Goal: Task Accomplishment & Management: Complete application form

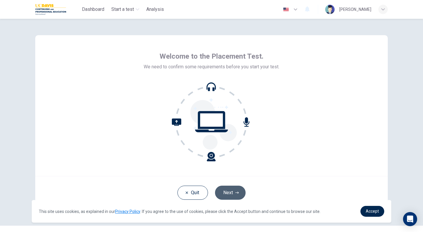
click at [230, 193] on button "Next" at bounding box center [230, 193] width 31 height 14
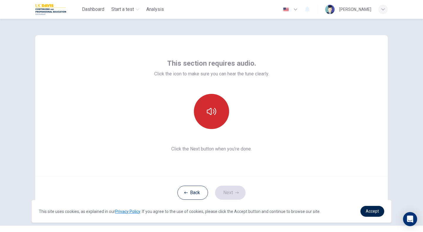
click at [212, 115] on icon "button" at bounding box center [211, 111] width 9 height 9
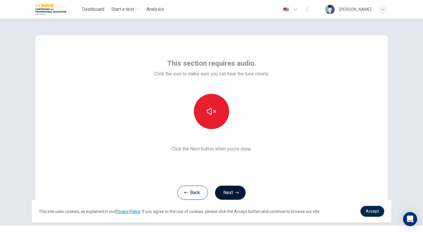
click at [229, 194] on button "Next" at bounding box center [230, 193] width 31 height 14
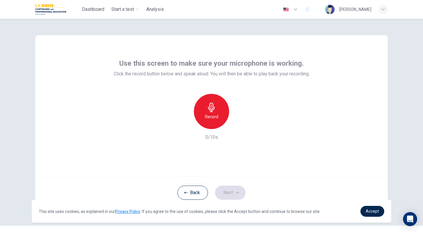
click at [217, 112] on div "Record" at bounding box center [211, 111] width 35 height 35
click at [231, 193] on button "Next" at bounding box center [230, 193] width 31 height 14
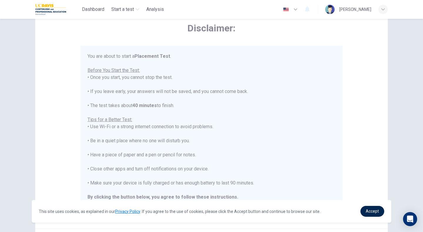
scroll to position [7, 0]
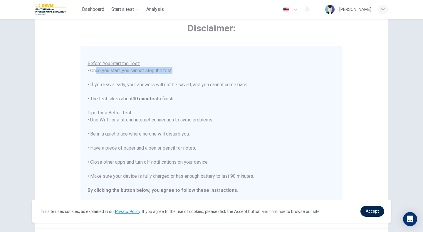
drag, startPoint x: 90, startPoint y: 72, endPoint x: 171, endPoint y: 73, distance: 80.8
click at [171, 73] on div "You are about to start a Placement Test . Before You Start the Test: • Once you…" at bounding box center [212, 127] width 248 height 162
click at [105, 92] on div "You are about to start a Placement Test . Before You Start the Test: • Once you…" at bounding box center [212, 127] width 248 height 162
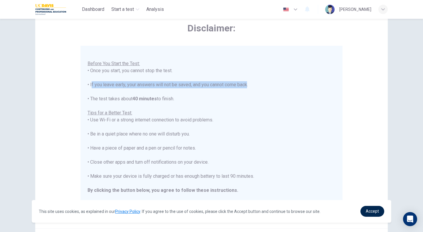
drag, startPoint x: 89, startPoint y: 85, endPoint x: 245, endPoint y: 87, distance: 155.4
click at [244, 87] on div "You are about to start a Placement Test . Before You Start the Test: • Once you…" at bounding box center [212, 127] width 248 height 162
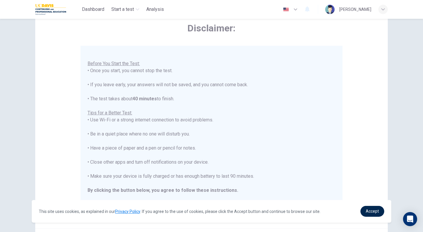
click at [175, 96] on div "You are about to start a Placement Test . Before You Start the Test: • Once you…" at bounding box center [212, 127] width 248 height 162
click at [90, 98] on div "You are about to start a Placement Test . Before You Start the Test: • Once you…" at bounding box center [212, 127] width 248 height 162
drag, startPoint x: 86, startPoint y: 114, endPoint x: 134, endPoint y: 114, distance: 48.5
click at [134, 114] on div "You are about to start a Placement Test . Before You Start the Test: • Once you…" at bounding box center [211, 131] width 262 height 170
click at [103, 120] on div "You are about to start a Placement Test . Before You Start the Test: • Once you…" at bounding box center [212, 127] width 248 height 162
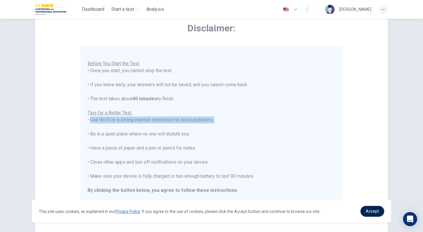
drag, startPoint x: 88, startPoint y: 122, endPoint x: 215, endPoint y: 124, distance: 127.5
click at [215, 124] on div "You are about to start a Placement Test . Before You Start the Test: • Once you…" at bounding box center [212, 127] width 248 height 162
click at [165, 129] on div "You are about to start a Placement Test . Before You Start the Test: • Once you…" at bounding box center [212, 127] width 248 height 162
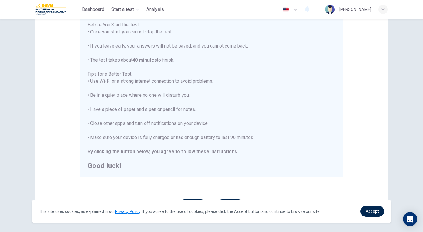
scroll to position [88, 0]
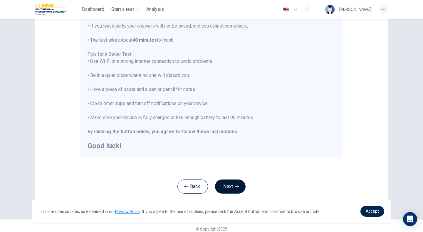
click at [226, 183] on button "Next" at bounding box center [230, 187] width 31 height 14
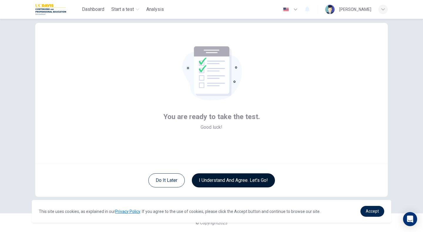
scroll to position [12, 0]
click at [217, 183] on button "I understand and agree. Let’s go!" at bounding box center [233, 181] width 83 height 14
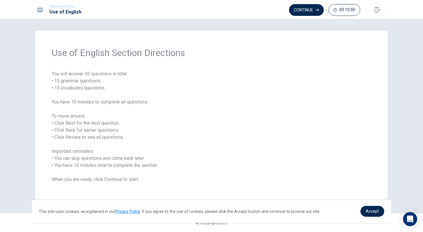
drag, startPoint x: 85, startPoint y: 53, endPoint x: 118, endPoint y: 56, distance: 32.8
click at [118, 56] on span "Use of English Section Directions" at bounding box center [212, 53] width 320 height 12
click at [74, 80] on span "You will answer 30 questions in total: • 15 grammar questions • 15 vocabulary q…" at bounding box center [212, 127] width 320 height 113
drag, startPoint x: 85, startPoint y: 74, endPoint x: 98, endPoint y: 76, distance: 13.7
click at [98, 76] on span "You will answer 30 questions in total: • 15 grammar questions • 15 vocabulary q…" at bounding box center [212, 127] width 320 height 113
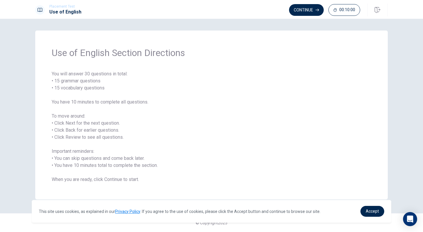
drag, startPoint x: 62, startPoint y: 81, endPoint x: 96, endPoint y: 88, distance: 34.9
click at [96, 88] on span "You will answer 30 questions in total: • 15 grammar questions • 15 vocabulary q…" at bounding box center [212, 127] width 320 height 113
click at [66, 97] on span "You will answer 30 questions in total: • 15 grammar questions • 15 vocabulary q…" at bounding box center [212, 127] width 320 height 113
drag, startPoint x: 58, startPoint y: 87, endPoint x: 92, endPoint y: 88, distance: 34.1
click at [92, 88] on span "You will answer 30 questions in total: • 15 grammar questions • 15 vocabulary q…" at bounding box center [212, 127] width 320 height 113
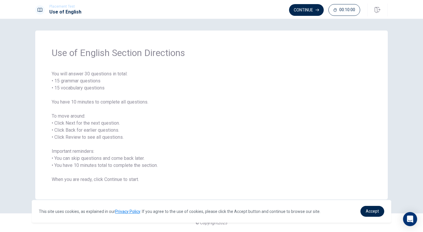
click at [51, 102] on div "Use of English Section Directions You will answer 30 questions in total: • 15 g…" at bounding box center [211, 115] width 353 height 169
drag, startPoint x: 52, startPoint y: 101, endPoint x: 117, endPoint y: 102, distance: 65.2
click at [117, 102] on span "You will answer 30 questions in total: • 15 grammar questions • 15 vocabulary q…" at bounding box center [212, 127] width 320 height 113
drag, startPoint x: 73, startPoint y: 150, endPoint x: 97, endPoint y: 154, distance: 24.0
click at [97, 154] on span "You will answer 30 questions in total: • 15 grammar questions • 15 vocabulary q…" at bounding box center [212, 127] width 320 height 113
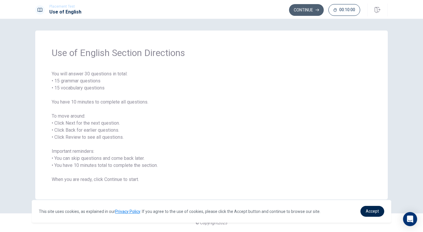
click at [305, 9] on button "Continue" at bounding box center [306, 10] width 35 height 12
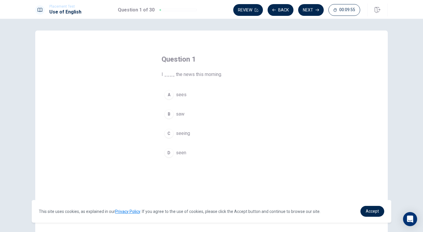
click at [167, 112] on div "B" at bounding box center [168, 114] width 9 height 9
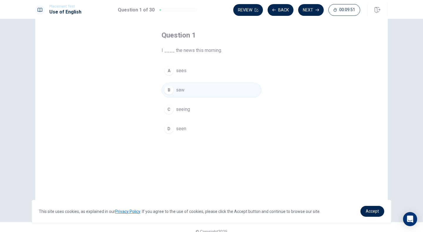
scroll to position [4, 0]
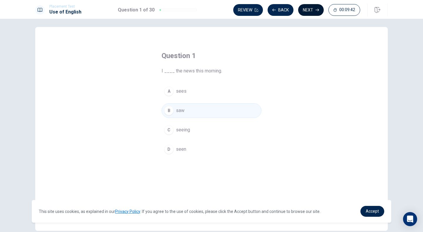
click at [309, 10] on button "Next" at bounding box center [311, 10] width 26 height 12
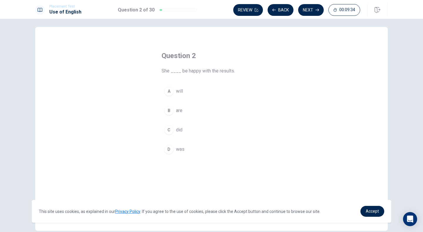
click at [168, 90] on div "A" at bounding box center [168, 91] width 9 height 9
click at [311, 8] on button "Next" at bounding box center [311, 10] width 26 height 12
click at [169, 131] on div "C" at bounding box center [168, 129] width 9 height 9
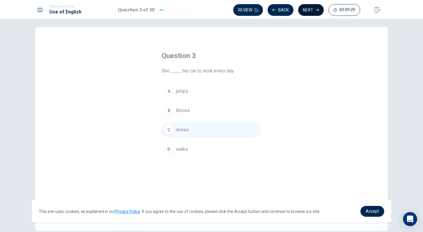
click at [309, 9] on button "Next" at bounding box center [311, 10] width 26 height 12
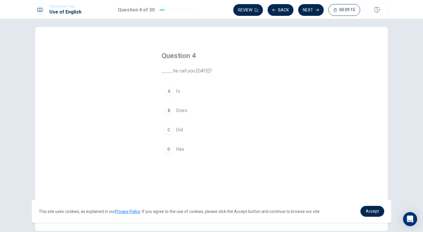
click at [166, 129] on div "C" at bounding box center [168, 129] width 9 height 9
click at [305, 11] on button "Next" at bounding box center [311, 10] width 26 height 12
click at [168, 132] on div "C" at bounding box center [168, 129] width 9 height 9
click at [317, 10] on icon "button" at bounding box center [318, 10] width 4 height 4
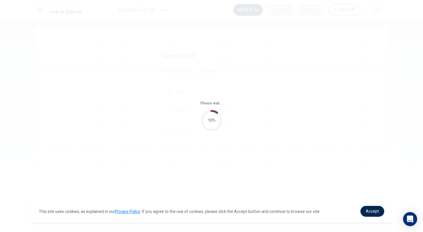
scroll to position [0, 0]
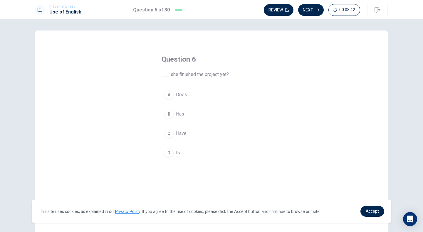
click at [166, 134] on div "C" at bounding box center [168, 133] width 9 height 9
click at [315, 9] on button "Next" at bounding box center [311, 10] width 26 height 12
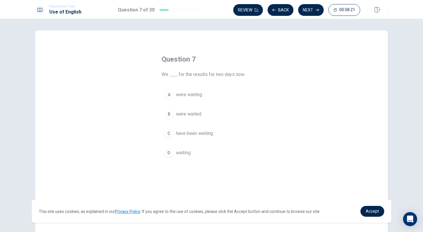
click at [169, 133] on div "C" at bounding box center [168, 133] width 9 height 9
click at [310, 13] on button "Next" at bounding box center [311, 10] width 26 height 12
click at [165, 111] on div "B" at bounding box center [168, 114] width 9 height 9
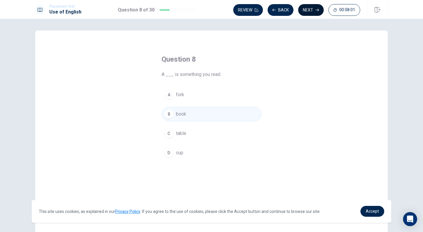
click at [311, 8] on button "Next" at bounding box center [311, 10] width 26 height 12
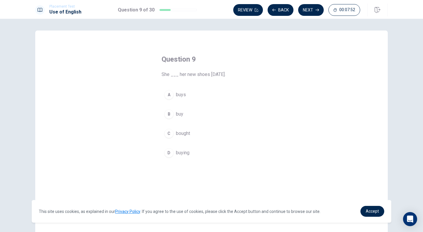
click at [166, 134] on div "C" at bounding box center [168, 133] width 9 height 9
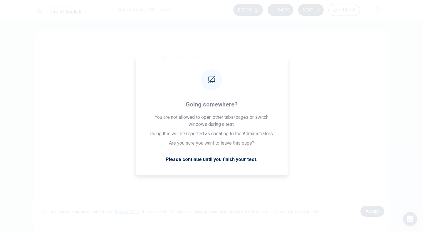
click at [316, 10] on icon "button" at bounding box center [318, 10] width 4 height 3
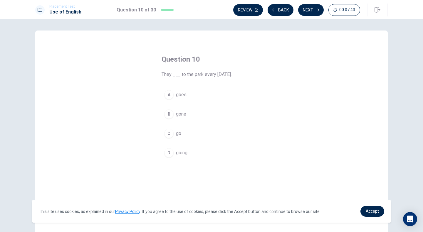
click at [165, 135] on div "C" at bounding box center [168, 133] width 9 height 9
click at [310, 7] on button "Next" at bounding box center [311, 10] width 26 height 12
click at [166, 113] on div "B" at bounding box center [168, 114] width 9 height 9
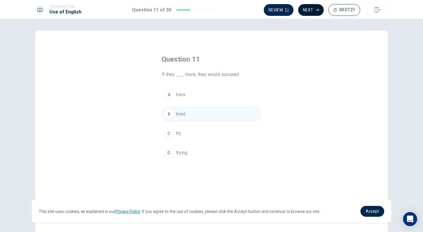
click at [313, 9] on button "Next" at bounding box center [311, 10] width 26 height 12
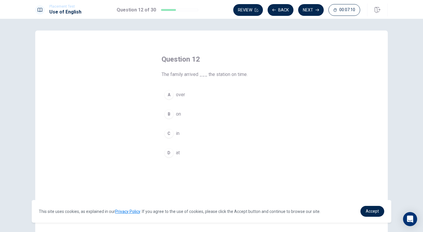
click at [166, 152] on div "D" at bounding box center [168, 152] width 9 height 9
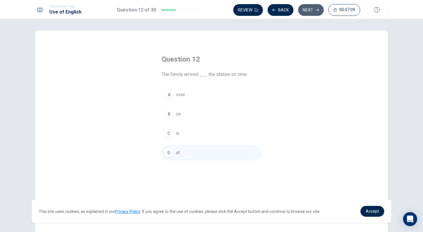
click at [305, 11] on button "Next" at bounding box center [311, 10] width 26 height 12
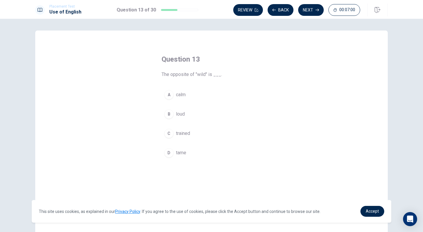
click at [169, 97] on div "A" at bounding box center [168, 94] width 9 height 9
click at [312, 11] on button "Next" at bounding box center [311, 10] width 26 height 12
drag, startPoint x: 194, startPoint y: 75, endPoint x: 208, endPoint y: 75, distance: 14.4
click at [208, 75] on span "If something is “affordable,” it is ___." at bounding box center [212, 74] width 100 height 7
click at [168, 96] on div "A" at bounding box center [168, 94] width 9 height 9
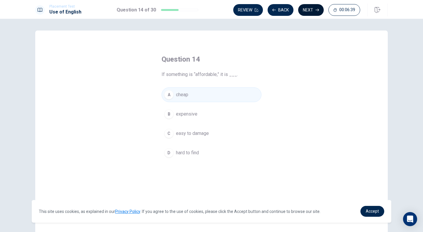
click at [308, 11] on button "Next" at bounding box center [311, 10] width 26 height 12
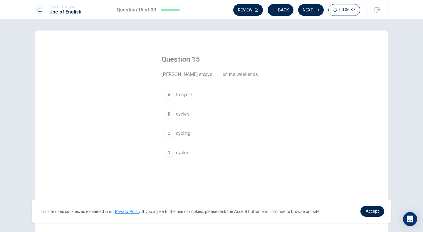
drag, startPoint x: 160, startPoint y: 75, endPoint x: 180, endPoint y: 73, distance: 19.8
click at [180, 73] on span "[PERSON_NAME] enjoys ___ on the weekends." at bounding box center [212, 74] width 100 height 7
click at [167, 137] on div "C" at bounding box center [168, 133] width 9 height 9
click at [312, 9] on button "Next" at bounding box center [311, 10] width 26 height 12
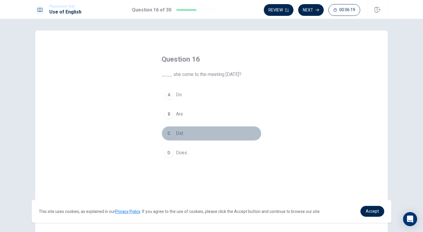
click at [167, 135] on div "C" at bounding box center [168, 133] width 9 height 9
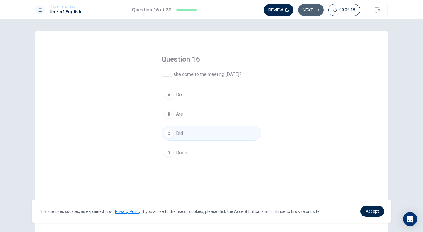
click at [313, 11] on button "Next" at bounding box center [311, 10] width 26 height 12
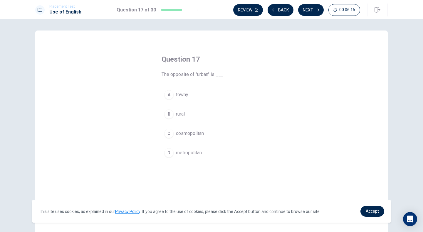
click at [173, 116] on button "B rural" at bounding box center [212, 114] width 100 height 15
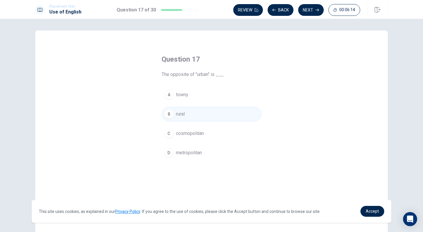
click at [323, 5] on div "Review Back Next 00:06:14" at bounding box center [296, 10] width 127 height 12
click at [309, 14] on button "Next" at bounding box center [311, 10] width 26 height 12
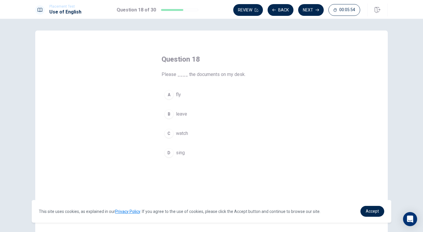
click at [169, 114] on div "B" at bounding box center [168, 114] width 9 height 9
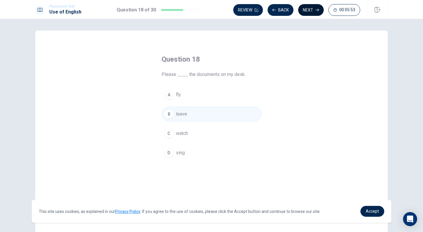
click at [310, 11] on button "Next" at bounding box center [311, 10] width 26 height 12
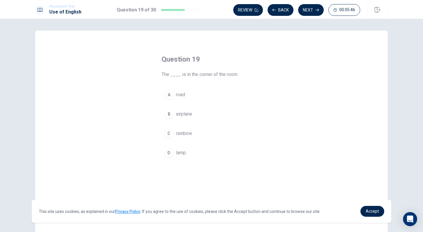
click at [166, 153] on div "D" at bounding box center [168, 152] width 9 height 9
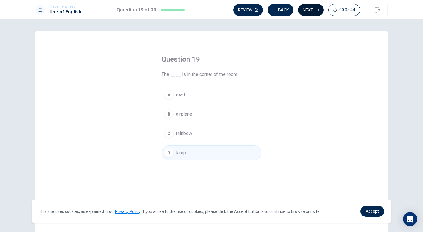
click at [306, 11] on button "Next" at bounding box center [311, 10] width 26 height 12
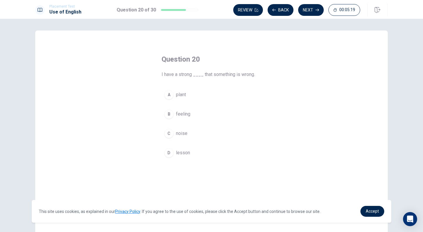
click at [167, 120] on button "B feeling" at bounding box center [212, 114] width 100 height 15
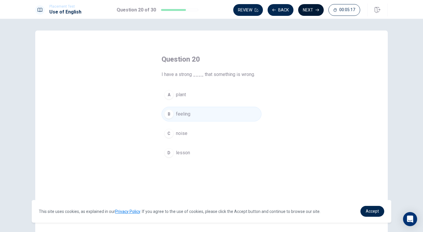
click at [309, 12] on button "Next" at bounding box center [311, 10] width 26 height 12
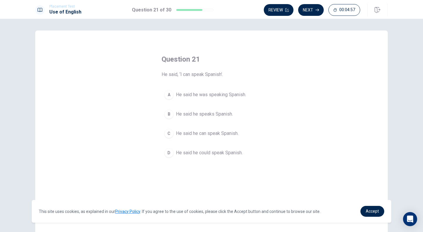
scroll to position [33, 0]
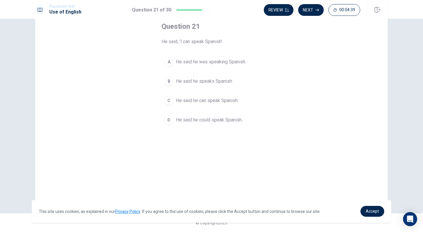
click at [170, 103] on div "C" at bounding box center [168, 100] width 9 height 9
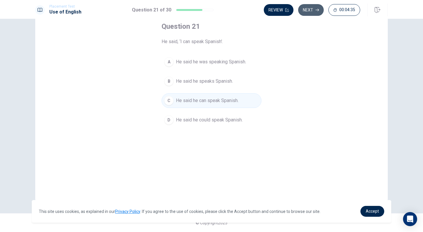
click at [311, 13] on button "Next" at bounding box center [311, 10] width 26 height 12
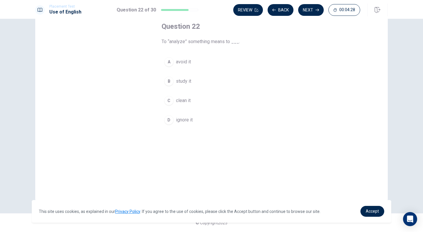
click at [167, 82] on div "B" at bounding box center [168, 81] width 9 height 9
click at [311, 12] on button "Next" at bounding box center [311, 10] width 26 height 12
click at [166, 88] on button "B manufacture" at bounding box center [212, 81] width 100 height 15
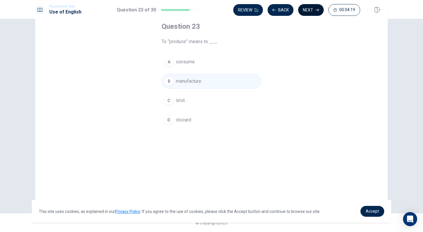
click at [303, 6] on button "Next" at bounding box center [311, 10] width 26 height 12
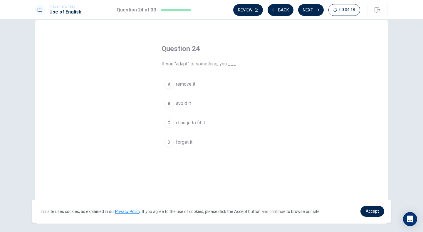
scroll to position [4, 0]
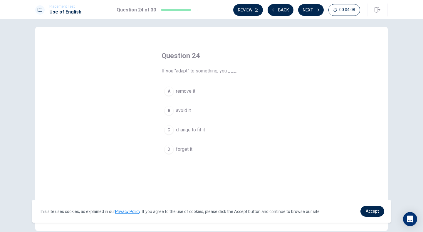
click at [167, 129] on div "C" at bounding box center [168, 129] width 9 height 9
click at [312, 10] on button "Next" at bounding box center [311, 10] width 26 height 12
click at [167, 130] on div "C" at bounding box center [168, 129] width 9 height 9
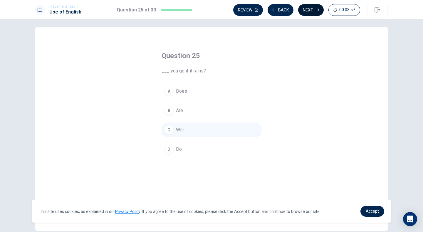
click at [308, 12] on button "Next" at bounding box center [311, 10] width 26 height 12
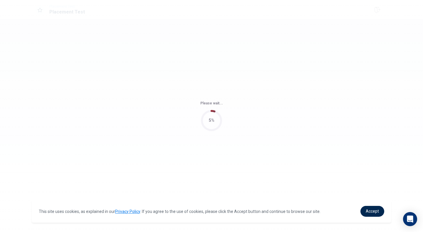
scroll to position [0, 0]
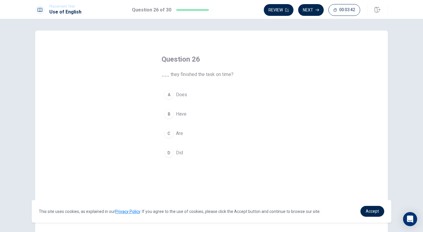
click at [168, 111] on div "B" at bounding box center [168, 114] width 9 height 9
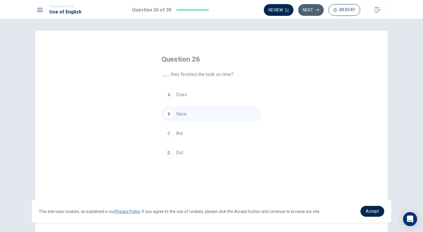
click at [309, 9] on button "Next" at bounding box center [311, 10] width 26 height 12
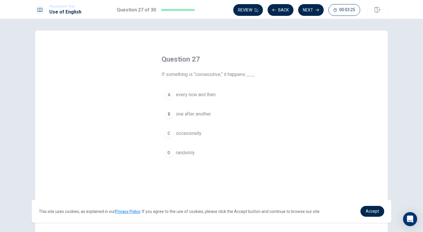
click at [168, 94] on div "A" at bounding box center [168, 94] width 9 height 9
click at [316, 9] on icon "button" at bounding box center [318, 10] width 4 height 4
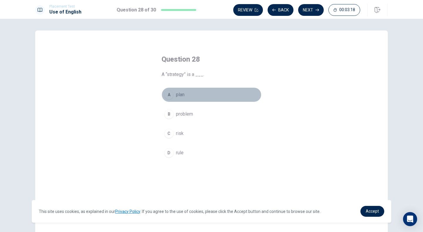
click at [168, 97] on div "A" at bounding box center [168, 94] width 9 height 9
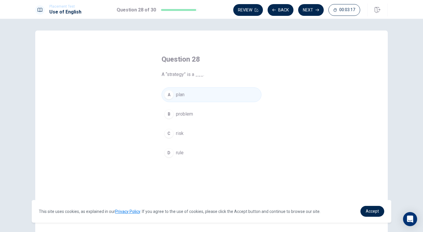
click at [317, 9] on icon "button" at bounding box center [318, 10] width 4 height 4
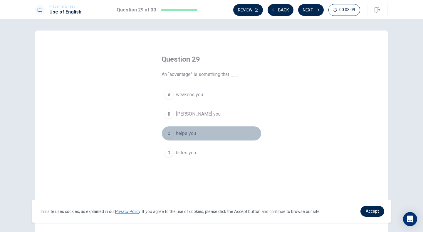
click at [168, 133] on div "C" at bounding box center [168, 133] width 9 height 9
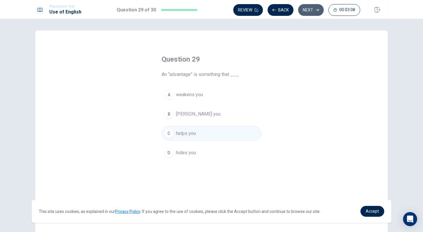
click at [312, 14] on button "Next" at bounding box center [311, 10] width 26 height 12
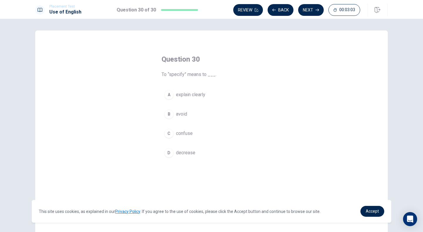
click at [167, 94] on div "A" at bounding box center [168, 94] width 9 height 9
click at [315, 9] on button "Next" at bounding box center [311, 10] width 26 height 12
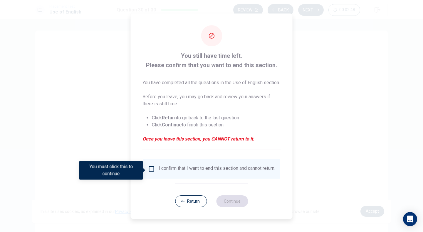
click at [150, 169] on input "You must click this to continue" at bounding box center [151, 169] width 7 height 7
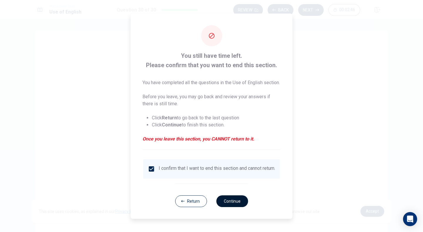
click at [237, 207] on button "Continue" at bounding box center [232, 202] width 32 height 12
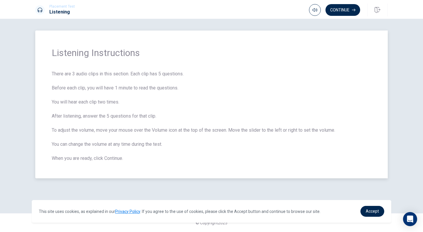
drag, startPoint x: 51, startPoint y: 88, endPoint x: 79, endPoint y: 88, distance: 28.2
click at [79, 88] on div "Listening Instructions There are 3 audio clips in this section. Each clip has 5…" at bounding box center [211, 105] width 353 height 148
drag, startPoint x: 87, startPoint y: 88, endPoint x: 126, endPoint y: 89, distance: 39.1
click at [121, 89] on span "There are 3 audio clips in this section. Each clip has 5 questions. Before each…" at bounding box center [212, 117] width 320 height 92
drag, startPoint x: 52, startPoint y: 101, endPoint x: 118, endPoint y: 102, distance: 66.1
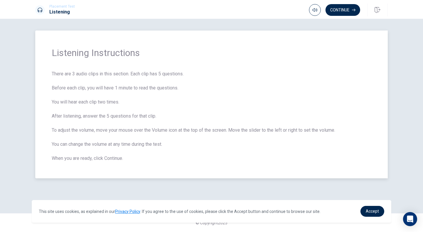
click at [118, 102] on span "There are 3 audio clips in this section. Each clip has 5 questions. Before each…" at bounding box center [212, 117] width 320 height 92
drag, startPoint x: 53, startPoint y: 116, endPoint x: 108, endPoint y: 115, distance: 55.2
click at [103, 115] on span "There are 3 audio clips in this section. Each clip has 5 questions. Before each…" at bounding box center [212, 117] width 320 height 92
drag, startPoint x: 53, startPoint y: 131, endPoint x: 85, endPoint y: 130, distance: 31.4
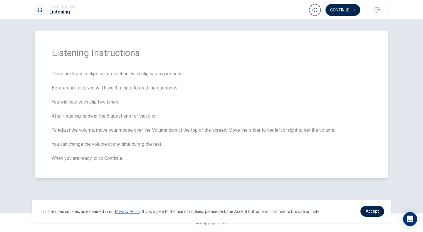
click at [83, 130] on span "There are 3 audio clips in this section. Each clip has 5 questions. Before each…" at bounding box center [212, 117] width 320 height 92
click at [344, 10] on button "Continue" at bounding box center [343, 10] width 35 height 12
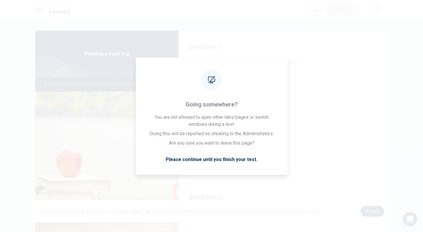
click at [375, 212] on span "Accept" at bounding box center [372, 211] width 13 height 5
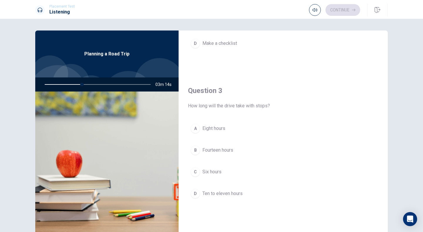
scroll to position [264, 0]
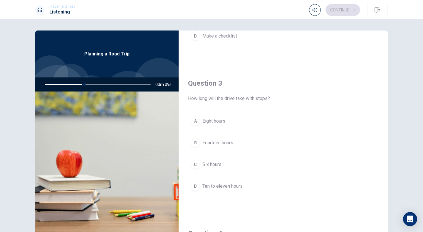
click at [193, 189] on div "D" at bounding box center [195, 186] width 9 height 9
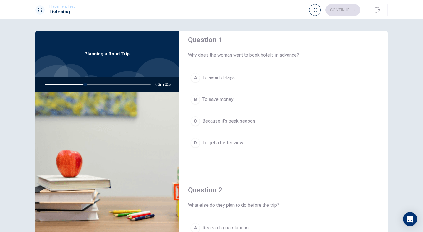
scroll to position [0, 0]
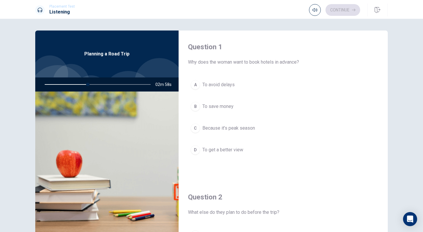
click at [210, 126] on span "Because it’s peak season" at bounding box center [228, 128] width 53 height 7
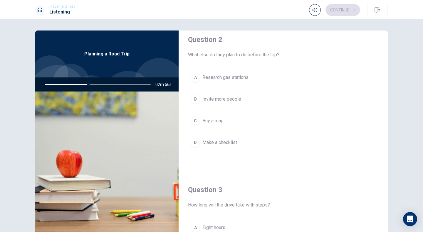
scroll to position [147, 0]
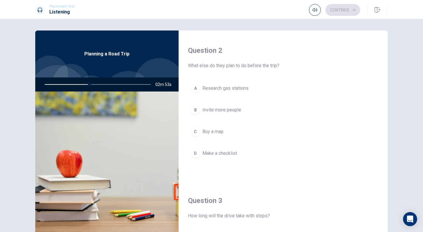
click at [197, 132] on div "C" at bounding box center [195, 131] width 9 height 9
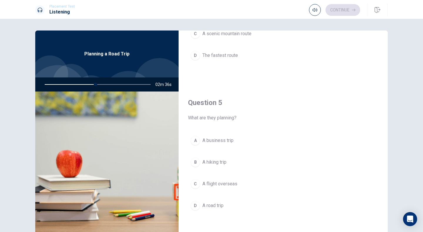
scroll to position [548, 0]
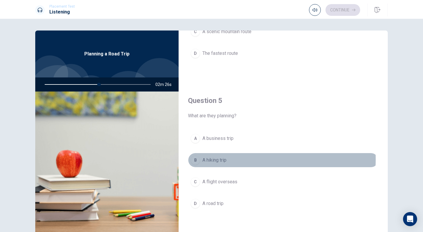
click at [219, 160] on span "A hiking trip" at bounding box center [214, 160] width 24 height 7
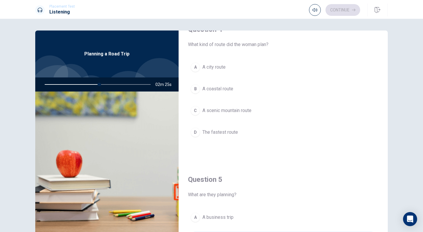
scroll to position [430, 0]
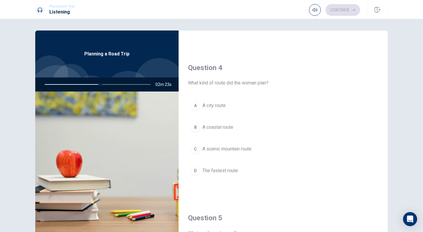
click at [223, 109] on button "A A city route" at bounding box center [283, 105] width 190 height 15
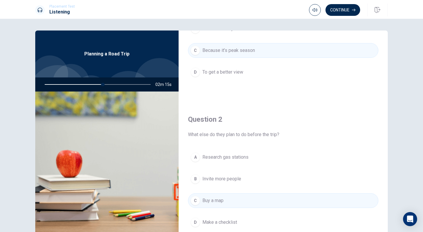
scroll to position [107, 0]
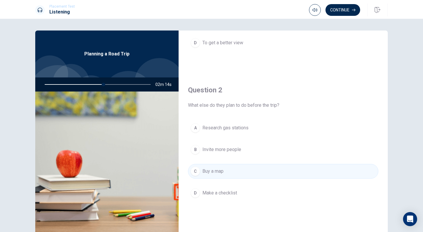
click at [224, 190] on span "Make a checklist" at bounding box center [219, 193] width 35 height 7
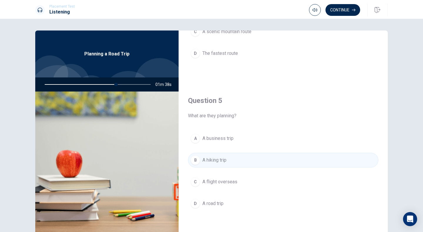
scroll to position [33, 0]
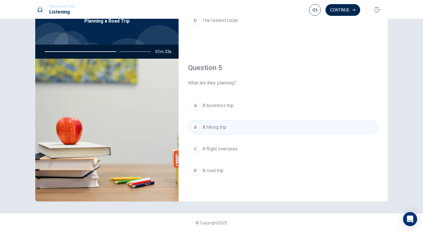
click at [210, 171] on span "A road trip" at bounding box center [212, 170] width 21 height 7
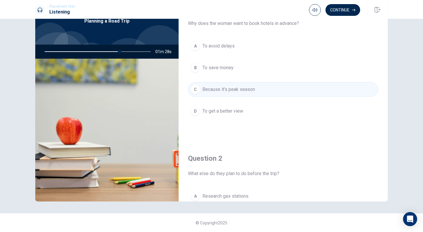
scroll to position [0, 0]
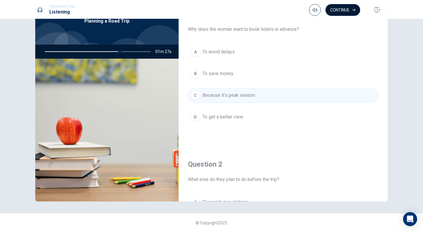
click at [347, 12] on button "Continue" at bounding box center [343, 10] width 35 height 12
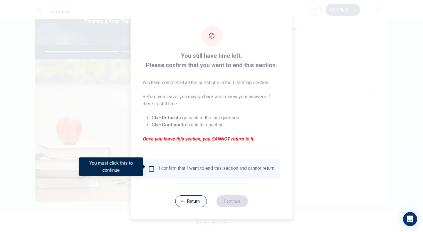
click at [150, 168] on input "You must click this to continue" at bounding box center [151, 169] width 7 height 7
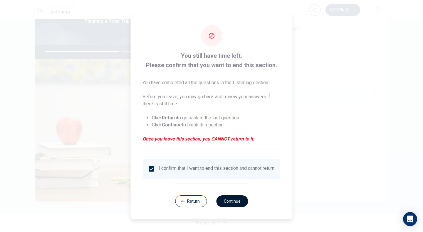
click at [235, 201] on button "Continue" at bounding box center [232, 202] width 32 height 12
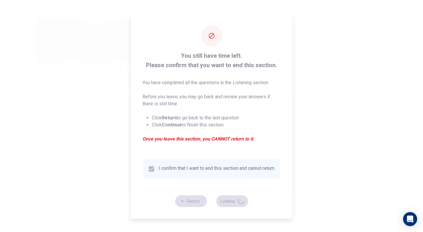
type input "72"
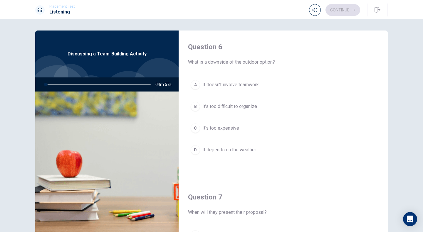
click at [101, 85] on div at bounding box center [97, 85] width 118 height 14
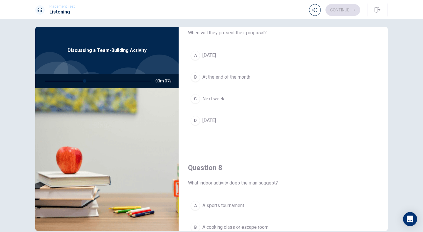
scroll to position [29, 0]
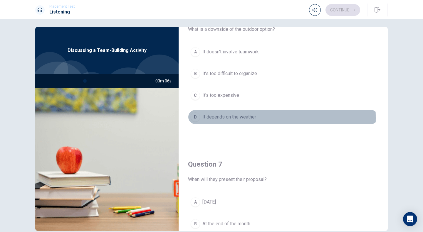
click at [196, 118] on div "D" at bounding box center [195, 117] width 9 height 9
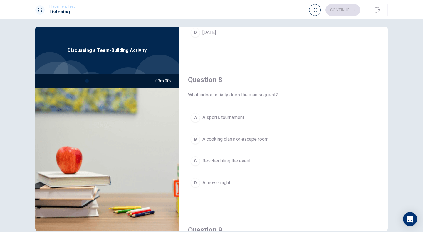
scroll to position [294, 0]
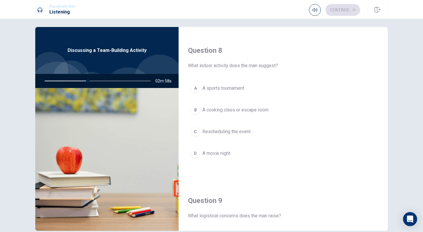
click at [194, 110] on div "B" at bounding box center [195, 109] width 9 height 9
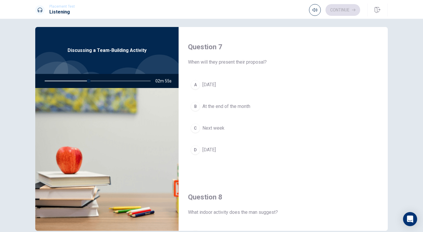
scroll to position [147, 0]
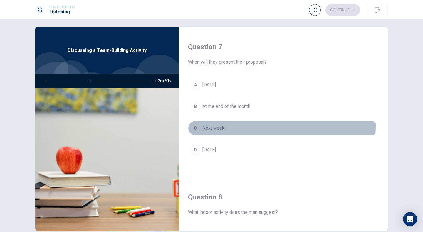
click at [197, 125] on div "C" at bounding box center [195, 128] width 9 height 9
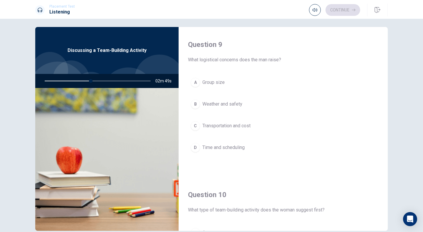
scroll to position [441, 0]
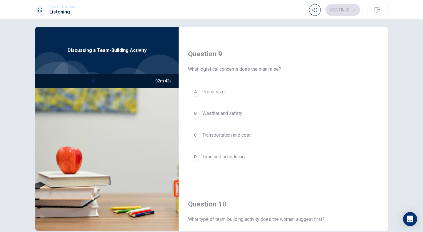
click at [197, 134] on div "C" at bounding box center [195, 135] width 9 height 9
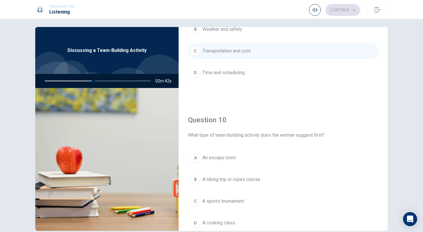
scroll to position [548, 0]
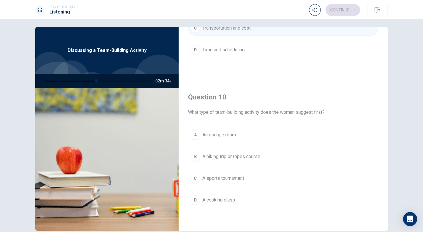
click at [195, 156] on div "B" at bounding box center [195, 156] width 9 height 9
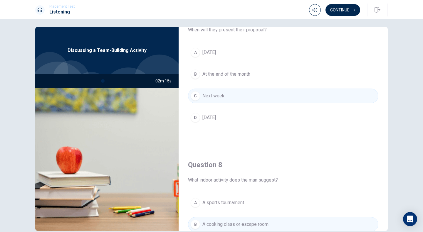
scroll to position [137, 0]
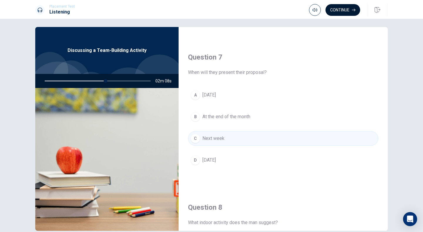
click at [348, 11] on button "Continue" at bounding box center [343, 10] width 35 height 12
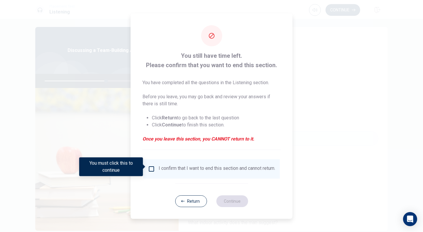
click at [150, 172] on div "I confirm that I want to end this section and cannot return." at bounding box center [211, 169] width 127 height 7
click at [150, 168] on input "You must click this to continue" at bounding box center [151, 169] width 7 height 7
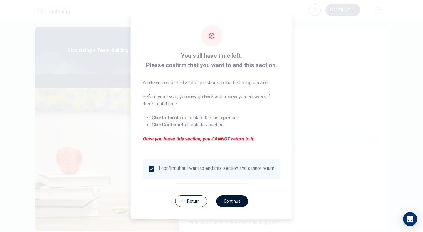
click at [223, 200] on button "Continue" at bounding box center [232, 202] width 32 height 12
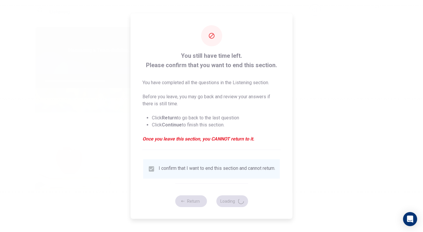
type input "59"
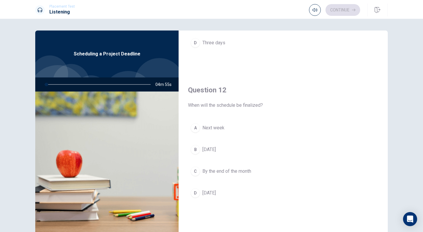
scroll to position [0, 0]
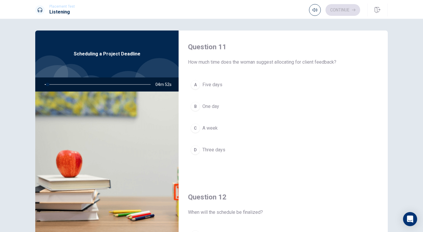
drag, startPoint x: 187, startPoint y: 61, endPoint x: 218, endPoint y: 60, distance: 31.2
click at [218, 60] on span "How much time does the woman suggest allocating for client feedback?" at bounding box center [283, 62] width 190 height 7
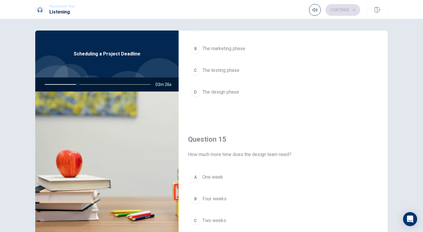
scroll to position [460, 0]
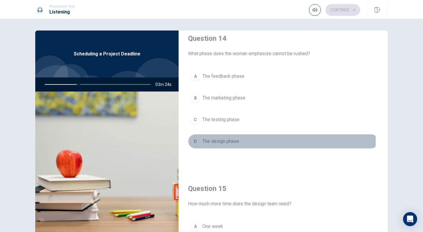
click at [199, 141] on button "D The design phase" at bounding box center [283, 141] width 190 height 15
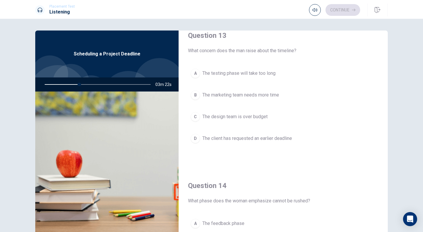
scroll to position [284, 0]
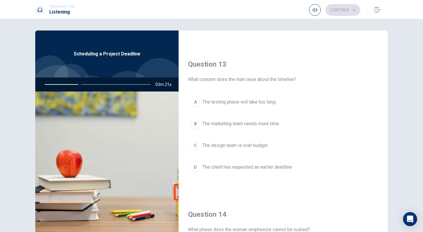
click at [199, 122] on button "B The marketing team needs more time" at bounding box center [283, 124] width 190 height 15
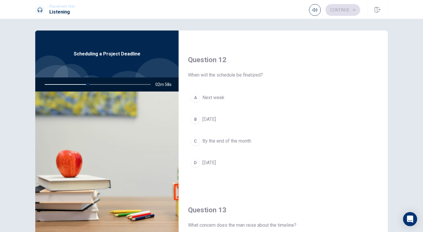
scroll to position [137, 0]
click at [214, 123] on span "[DATE]" at bounding box center [209, 120] width 14 height 7
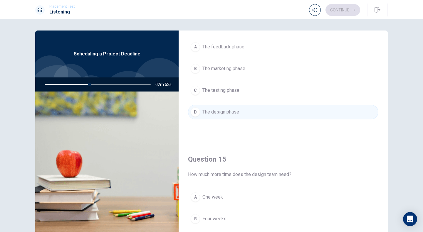
scroll to position [548, 0]
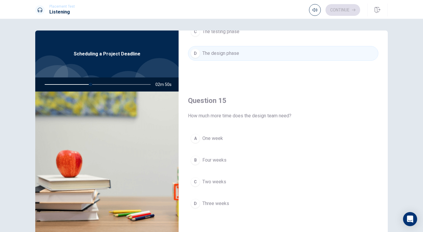
drag, startPoint x: 233, startPoint y: 116, endPoint x: 300, endPoint y: 119, distance: 67.0
click at [300, 119] on span "How much more time does the design team need?" at bounding box center [283, 116] width 190 height 7
click at [197, 143] on button "A One week" at bounding box center [283, 138] width 190 height 15
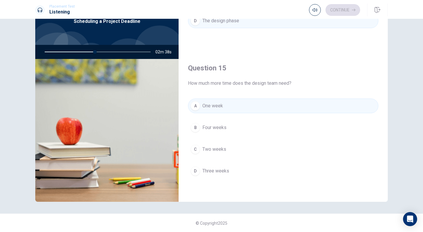
scroll to position [33, 0]
click at [195, 150] on div "C" at bounding box center [195, 149] width 9 height 9
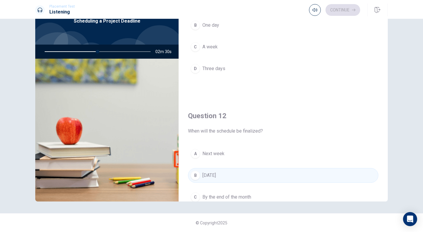
scroll to position [0, 0]
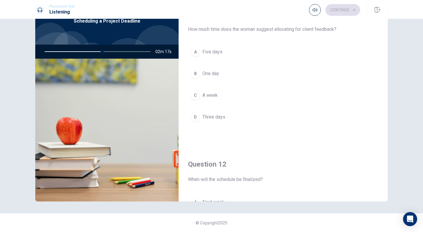
click at [192, 112] on button "D Three days" at bounding box center [283, 117] width 190 height 15
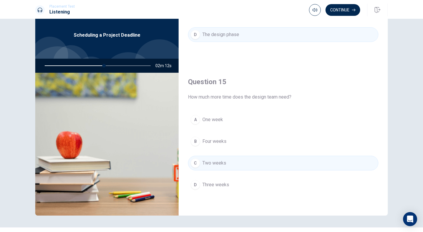
scroll to position [29, 0]
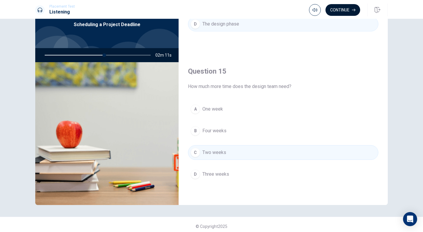
click at [348, 8] on button "Continue" at bounding box center [343, 10] width 35 height 12
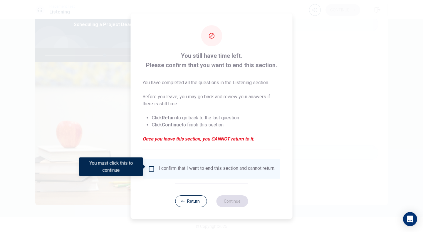
click at [152, 166] on input "You must click this to continue" at bounding box center [151, 169] width 7 height 7
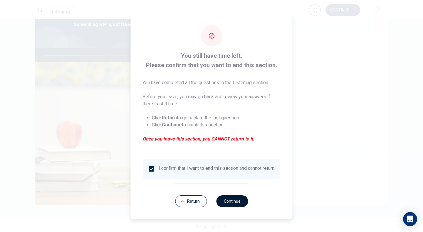
click at [229, 204] on button "Continue" at bounding box center [232, 202] width 32 height 12
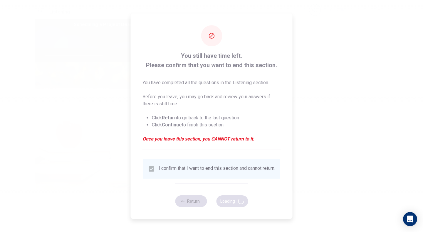
type input "57"
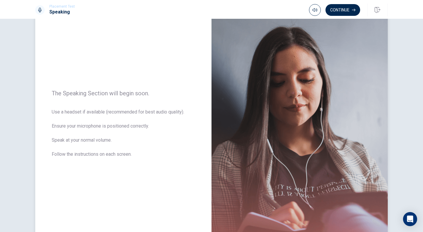
scroll to position [59, 0]
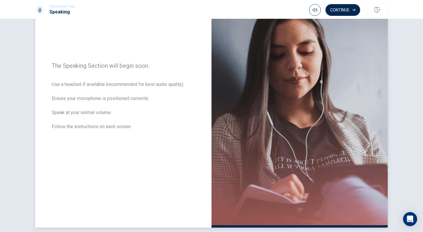
drag, startPoint x: 74, startPoint y: 99, endPoint x: 149, endPoint y: 99, distance: 74.6
click at [149, 99] on span "Use a headset if available (recommended for best audio quality). Ensure your mi…" at bounding box center [123, 109] width 143 height 56
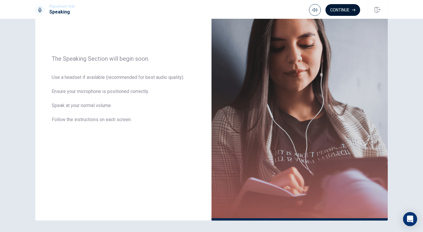
scroll to position [85, 0]
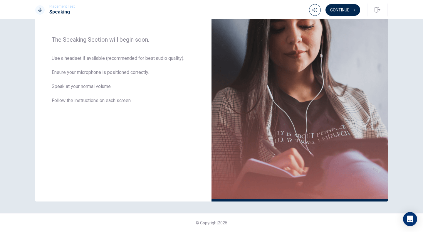
click at [336, 6] on button "Continue" at bounding box center [343, 10] width 35 height 12
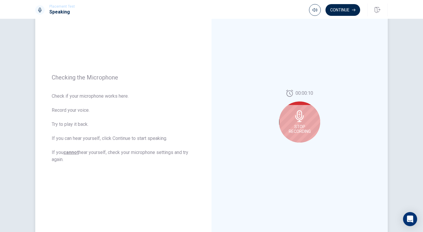
scroll to position [56, 0]
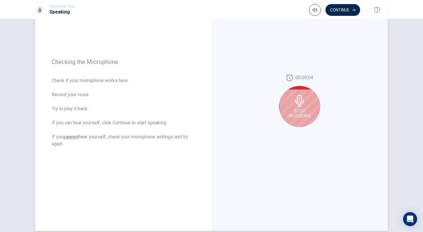
click at [297, 105] on icon at bounding box center [300, 101] width 12 height 12
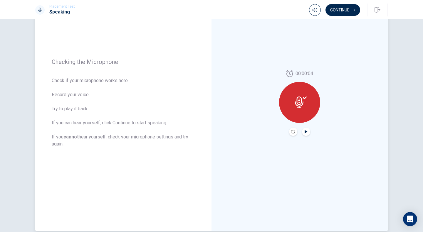
click at [305, 132] on icon "Play Audio" at bounding box center [306, 132] width 3 height 4
click at [305, 132] on icon "Pause Audio" at bounding box center [306, 132] width 3 height 4
click at [305, 132] on icon "Play Audio" at bounding box center [306, 132] width 3 height 4
click at [340, 7] on button "Continue" at bounding box center [343, 10] width 35 height 12
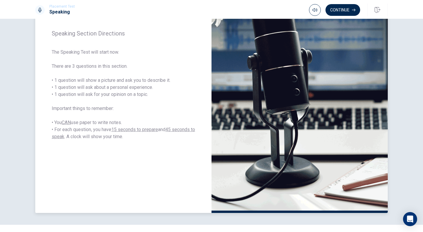
scroll to position [85, 0]
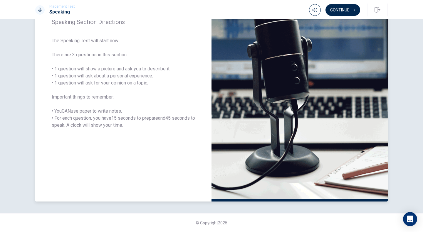
drag, startPoint x: 51, startPoint y: 39, endPoint x: 134, endPoint y: 42, distance: 83.2
click at [134, 42] on span "The Speaking Test will start now. There are 3 questions in this section. • 1 qu…" at bounding box center [123, 83] width 143 height 92
drag, startPoint x: 51, startPoint y: 56, endPoint x: 127, endPoint y: 53, distance: 75.9
click at [127, 53] on span "The Speaking Test will start now. There are 3 questions in this section. • 1 qu…" at bounding box center [123, 83] width 143 height 92
drag, startPoint x: 77, startPoint y: 76, endPoint x: 133, endPoint y: 75, distance: 56.1
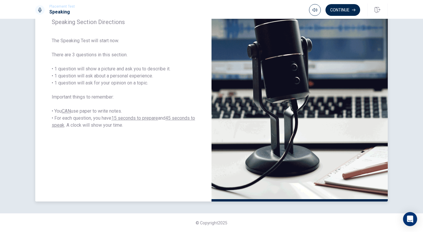
click at [129, 75] on span "The Speaking Test will start now. There are 3 questions in this section. • 1 qu…" at bounding box center [123, 83] width 143 height 92
drag, startPoint x: 54, startPoint y: 83, endPoint x: 83, endPoint y: 83, distance: 28.8
click at [83, 83] on span "The Speaking Test will start now. There are 3 questions in this section. • 1 qu…" at bounding box center [123, 83] width 143 height 92
click at [351, 8] on button "Continue" at bounding box center [343, 10] width 35 height 12
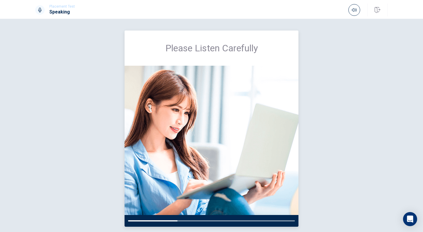
scroll to position [25, 0]
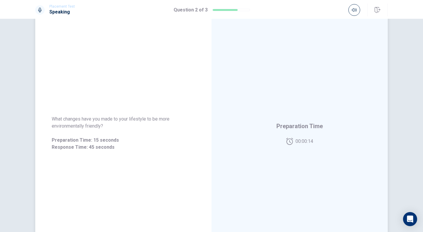
drag, startPoint x: 81, startPoint y: 119, endPoint x: 98, endPoint y: 121, distance: 16.8
click at [98, 121] on span "What changes have you made to your lifestyle to be more environmentally friendl…" at bounding box center [123, 123] width 143 height 14
drag, startPoint x: 83, startPoint y: 122, endPoint x: 104, endPoint y: 123, distance: 20.9
click at [104, 123] on span "What changes have you made to your lifestyle to be more environmentally friendl…" at bounding box center [123, 123] width 143 height 14
drag, startPoint x: 49, startPoint y: 117, endPoint x: 62, endPoint y: 122, distance: 13.6
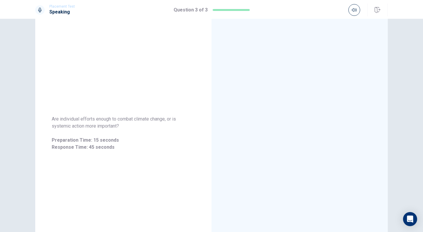
click at [62, 122] on div "Are individual efforts enough to combat climate change, or is systemic action m…" at bounding box center [123, 133] width 176 height 49
click at [59, 128] on span "Are individual efforts enough to combat climate change, or is systemic action m…" at bounding box center [123, 123] width 143 height 14
drag, startPoint x: 50, startPoint y: 118, endPoint x: 89, endPoint y: 121, distance: 39.1
click at [89, 121] on span "Are individual efforts enough to combat climate change, or is systemic action m…" at bounding box center [123, 123] width 143 height 14
drag, startPoint x: 50, startPoint y: 120, endPoint x: 95, endPoint y: 119, distance: 45.3
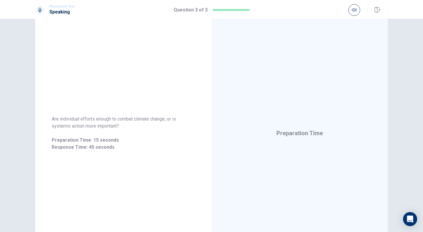
click at [95, 119] on div "Are individual efforts enough to combat climate change, or is systemic action m…" at bounding box center [123, 133] width 176 height 49
click at [125, 126] on span "Are individual efforts enough to combat climate change, or is systemic action m…" at bounding box center [123, 123] width 143 height 14
click at [120, 125] on span "Are individual efforts enough to combat climate change, or is systemic action m…" at bounding box center [123, 123] width 143 height 14
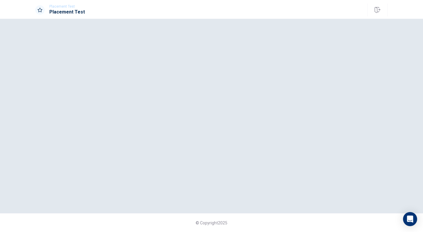
scroll to position [0, 0]
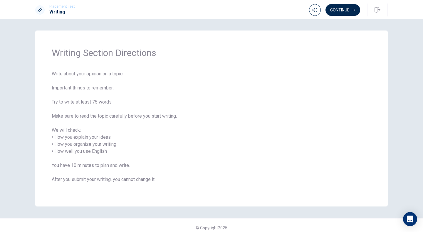
click at [49, 73] on div "Writing Section Directions Write about your opinion on a topic. Important thing…" at bounding box center [211, 119] width 353 height 176
drag, startPoint x: 93, startPoint y: 103, endPoint x: 112, endPoint y: 101, distance: 18.9
click at [112, 101] on span "Write about your opinion on a topic. Important things to remember: Try to write…" at bounding box center [212, 131] width 320 height 120
drag, startPoint x: 130, startPoint y: 116, endPoint x: 169, endPoint y: 115, distance: 38.8
click at [169, 115] on span "Write about your opinion on a topic. Important things to remember: Try to write…" at bounding box center [212, 131] width 320 height 120
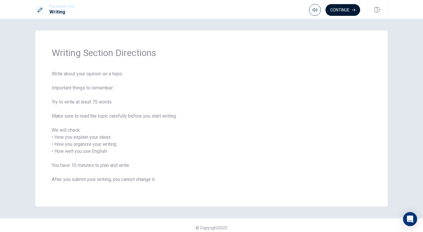
click at [342, 7] on button "Continue" at bounding box center [343, 10] width 35 height 12
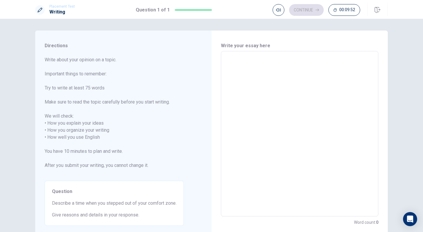
drag, startPoint x: 43, startPoint y: 58, endPoint x: 61, endPoint y: 60, distance: 18.0
click at [61, 60] on span "Write about your opinion on a topic. Important things to remember: Try to write…" at bounding box center [114, 116] width 139 height 120
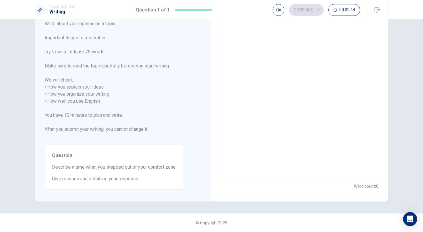
drag, startPoint x: 51, startPoint y: 167, endPoint x: 94, endPoint y: 172, distance: 42.5
click at [94, 172] on div "Question Describe a time when you stepped out of your comfort zone. Give reason…" at bounding box center [114, 167] width 139 height 45
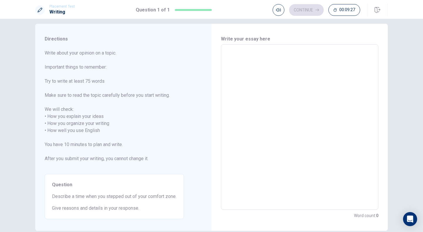
click at [267, 115] on textarea at bounding box center [299, 127] width 149 height 156
type textarea "I"
type textarea "x"
type textarea "I"
type textarea "x"
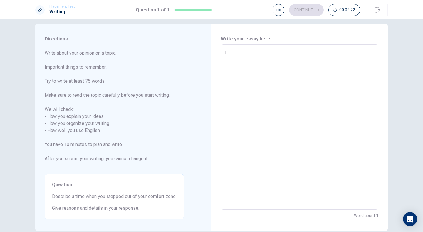
type textarea "I a"
type textarea "x"
type textarea "I am"
type textarea "x"
type textarea "I am"
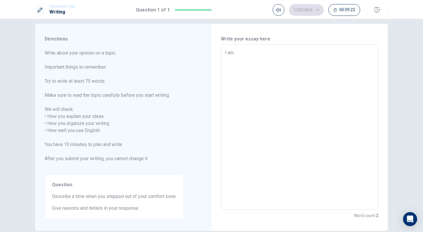
type textarea "x"
type textarea "I am n"
type textarea "x"
type textarea "I am no"
type textarea "x"
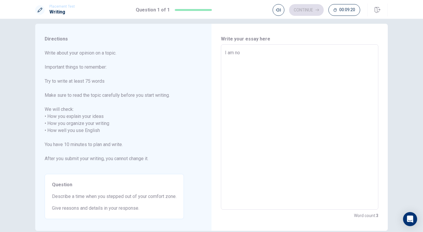
type textarea "I am now"
type textarea "x"
type textarea "I am now"
type textarea "x"
type textarea "I am now s"
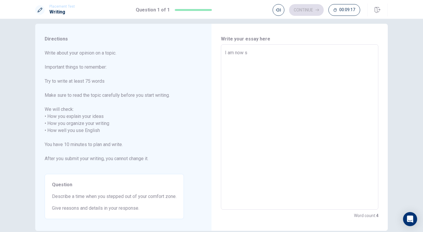
type textarea "x"
type textarea "I am now st"
type textarea "x"
type textarea "I am now ste"
type textarea "x"
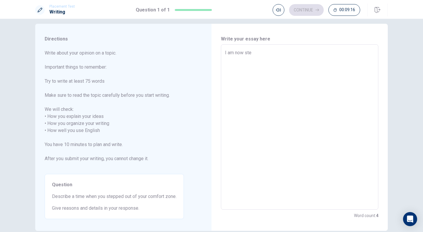
type textarea "I am now step"
type textarea "x"
type textarea "I am now [PERSON_NAME]"
type textarea "x"
type textarea "I am now steppi"
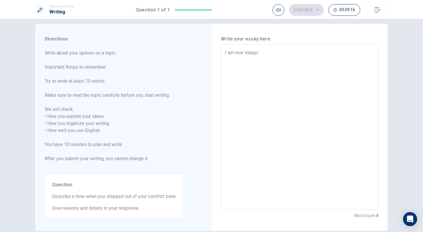
type textarea "x"
type textarea "I am now steppin"
type textarea "x"
type textarea "I am now stepping"
type textarea "x"
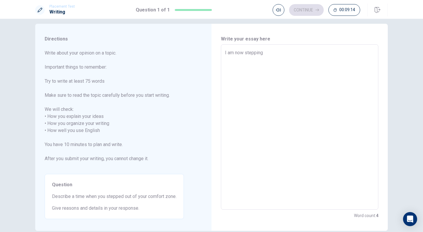
type textarea "I am now stepping"
type textarea "x"
type textarea "I am now stepping o"
type textarea "x"
type textarea "I am now stepping ou"
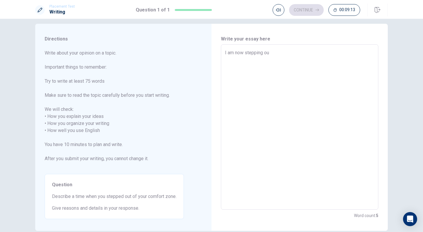
type textarea "x"
type textarea "I am now stepping out"
type textarea "x"
type textarea "I am now stepping out"
type textarea "x"
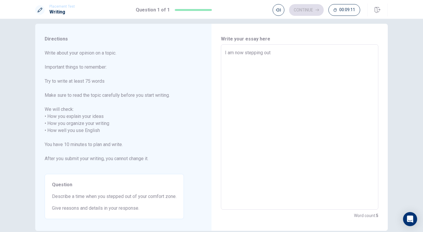
type textarea "I am now stepping out o"
type textarea "x"
type textarea "I am now stepping out of"
type textarea "x"
type textarea "I am now stepping out of"
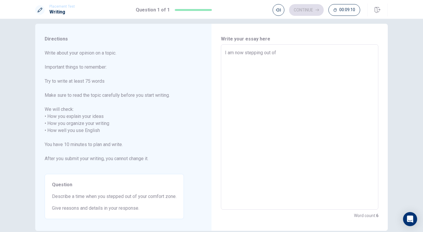
type textarea "x"
type textarea "I am now stepping out of m"
type textarea "x"
type textarea "I am now stepping out of my"
type textarea "x"
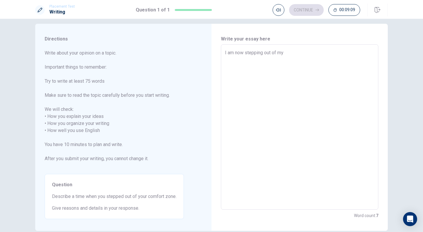
type textarea "I am now stepping out of my"
type textarea "x"
type textarea "I am now stepping out of my c"
type textarea "x"
type textarea "I am now stepping out of my co"
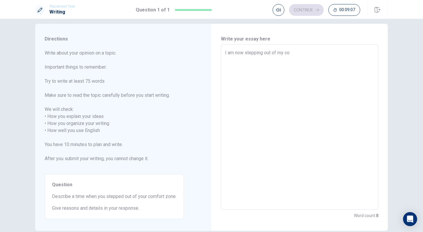
type textarea "x"
type textarea "I am now stepping out of my com"
type textarea "x"
type textarea "I am now stepping out of my comf"
type textarea "x"
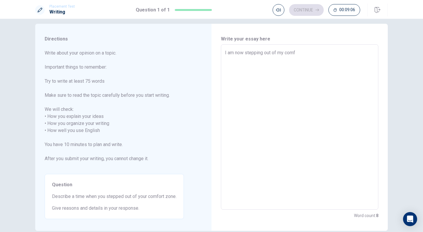
type textarea "I am now stepping out of my comfo"
type textarea "x"
type textarea "I am now stepping out of my comfor"
type textarea "x"
type textarea "I am now stepping out of my comfort"
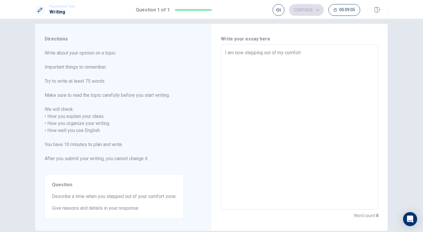
type textarea "x"
type textarea "I am now stepping out of my comfort"
type textarea "x"
type textarea "I am now stepping out of my comfort z"
type textarea "x"
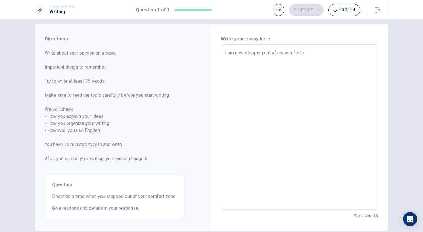
type textarea "I am now stepping out of my comfort zo"
type textarea "x"
type textarea "I am now stepping out of my comfort zon"
type textarea "x"
type textarea "I am now stepping out of my comfort zone"
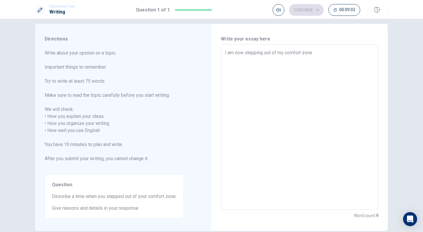
type textarea "x"
type textarea "I am now stepping out of my comfort zone"
click at [293, 53] on textarea "I am now stepping out of my comfort zone" at bounding box center [299, 127] width 149 height 156
click at [317, 51] on textarea "I am now stepping out of my comfort zone" at bounding box center [299, 127] width 149 height 156
type textarea "x"
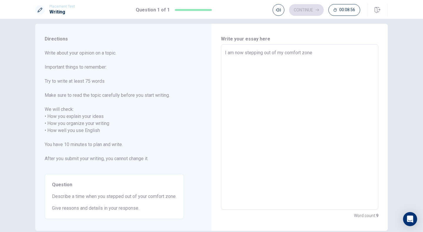
type textarea "I am now stepping out of my comfort zone b"
type textarea "x"
type textarea "I am now stepping out of my comfort zone by"
type textarea "x"
type textarea "I am now stepping out of my comfort zone by"
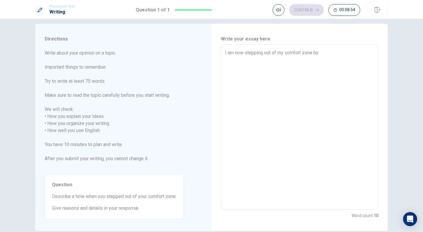
type textarea "x"
type textarea "I am now stepping out of my comfort zone by s"
type textarea "x"
type textarea "I am now stepping out of my comfort zone by st"
type textarea "x"
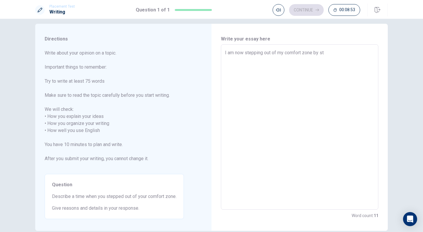
type textarea "I am now stepping out of my comfort zone by [PERSON_NAME]"
type textarea "x"
type textarea "I am now stepping out of my comfort zone by stud"
type textarea "x"
type textarea "I am now stepping out of my comfort zone by study"
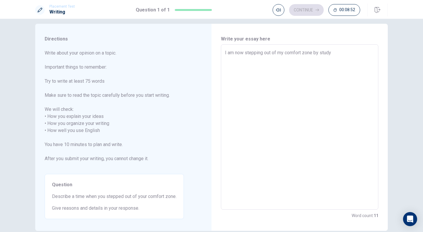
type textarea "x"
type textarea "I am now stepping out of my comfort zone by studyi"
type textarea "x"
type textarea "I am now stepping out of my comfort zone by studyin"
type textarea "x"
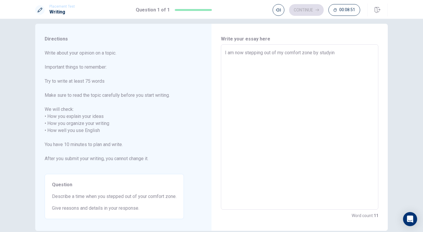
type textarea "I am now stepping out of my comfort zone by studying"
type textarea "x"
type textarea "I am now stepping out of my comfort zone by studying"
type textarea "x"
type textarea "I am now stepping out of my comfort zone by studying a"
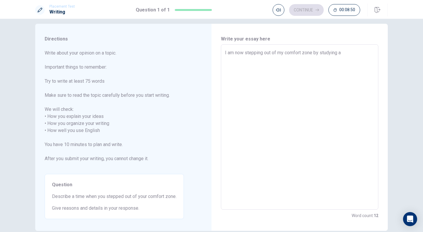
type textarea "x"
type textarea "I am now stepping out of my comfort zone by studying ab"
type textarea "x"
type textarea "I am now stepping out of my comfort zone by studying abr"
type textarea "x"
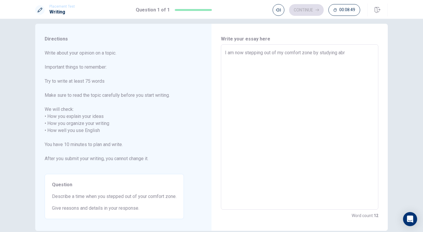
type textarea "I am now stepping out of my comfort zone by studying abro"
type textarea "x"
type textarea "I am now stepping out of my comfort zone by studying abroa"
type textarea "x"
type textarea "I am now stepping out of my comfort zone by studying abroad"
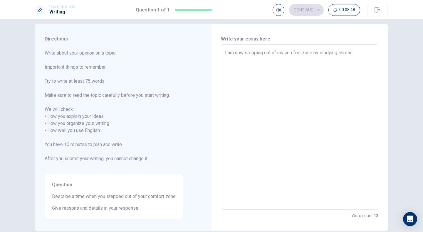
type textarea "x"
type textarea "I am now stepping out of my comfort zone by studying abroad"
type textarea "x"
type textarea "I am now stepping out of my comfort zone by studying abroad i"
type textarea "x"
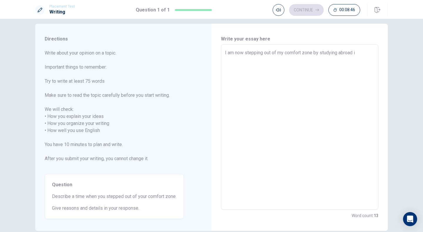
type textarea "I am now stepping out of my comfort zone by studying abroad in"
type textarea "x"
type textarea "I am now stepping out of my comfort zone by studying abroad in"
type textarea "x"
type textarea "I am now stepping out of my comfort zone by studying abroad in t"
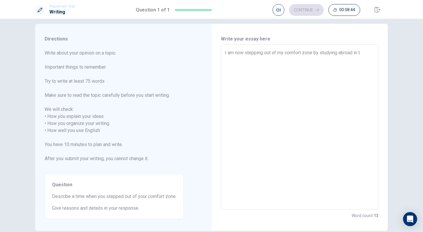
type textarea "x"
type textarea "I am now stepping out of my comfort zone by studying abroad in th"
type textarea "x"
type textarea "I am now stepping out of my comfort zone by studying abroad in the"
type textarea "x"
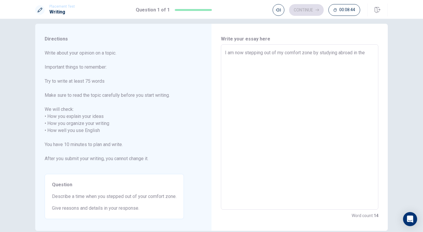
type textarea "I am now stepping out of my comfort zone by studying abroad in the"
type textarea "x"
type textarea "I am now stepping out of my comfort zone by studying abroad in the [GEOGRAPHIC_…"
type textarea "x"
type textarea "I am now stepping out of my comfort zone by studying abroad in the Un"
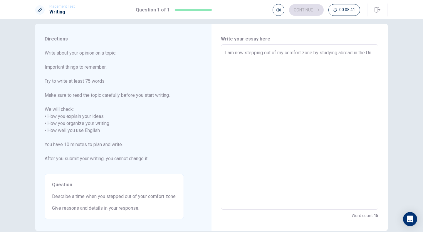
type textarea "x"
type textarea "I am now stepping out of my comfort zone by studying abroad in the Uni"
type textarea "x"
type textarea "I am now stepping out of my comfort zone by studying abroad in the Unit"
type textarea "x"
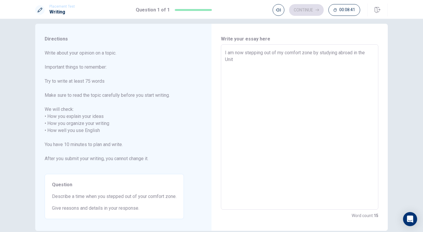
type textarea "I am now stepping out of my comfort zone by studying abroad in the Unite"
type textarea "x"
type textarea "I am now stepping out of my comfort zone by studying abroad in [GEOGRAPHIC_DATA]"
type textarea "x"
type textarea "I am now stepping out of my comfort zone by studying abroad in [GEOGRAPHIC_DATA]"
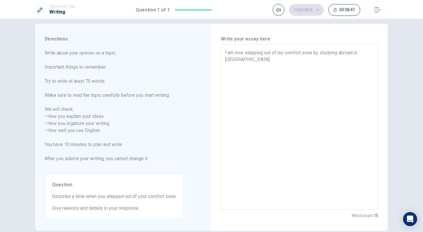
type textarea "x"
type textarea "I am now stepping out of my comfort zone by studying abroad in the [GEOGRAPHIC_…"
type textarea "x"
type textarea "I am now stepping out of my comfort zone by studying abroad in the [GEOGRAPHIC_…"
type textarea "x"
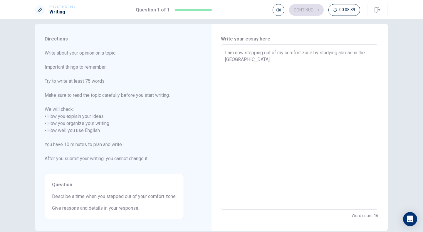
type textarea "I am now stepping out of my comfort zone by studying abroad in the [GEOGRAPHIC_…"
type textarea "x"
type textarea "I am now stepping out of my comfort zone by studying abroad in the [GEOGRAPHIC_…"
type textarea "x"
type textarea "I am now stepping out of my comfort zone by studying abroad in the [GEOGRAPHIC_…"
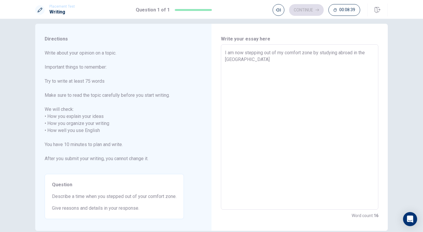
type textarea "x"
type textarea "I am now stepping out of my comfort zone by studying abroad in [GEOGRAPHIC_DATA]"
type textarea "x"
type textarea "I am now stepping out of my comfort zone by studying abroad in [GEOGRAPHIC_DATA…"
type textarea "x"
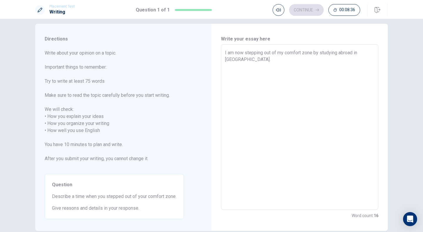
type textarea "I am now stepping out of my comfort zone by studying abroad in [GEOGRAPHIC_DATA]"
type textarea "x"
type textarea "I am now stepping out of my comfort zone by studying abroad in [GEOGRAPHIC_DATA]"
type textarea "x"
type textarea "I am now stepping out of my comfort zone by studying abroad in the [GEOGRAPHIC_…"
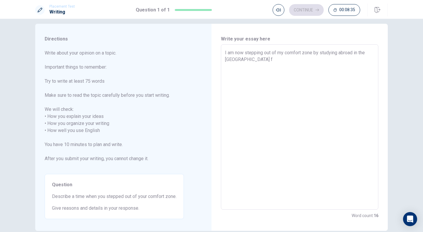
type textarea "x"
type textarea "I am now stepping out of my comfort zone by studying abroad in the [GEOGRAPHIC_…"
type textarea "x"
type textarea "I am now stepping out of my comfort zone by studying abroad in [GEOGRAPHIC_DATA…"
type textarea "x"
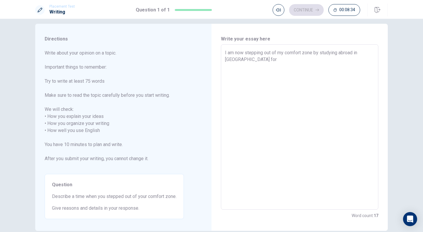
type textarea "I am now stepping out of my comfort zone by studying abroad in [GEOGRAPHIC_DATA…"
type textarea "x"
type textarea "I am now stepping out of my comfort zone by studying abroad in [GEOGRAPHIC_DATA…"
type textarea "x"
type textarea "I am now stepping out of my comfort zone by studying abroad in [GEOGRAPHIC_DATA…"
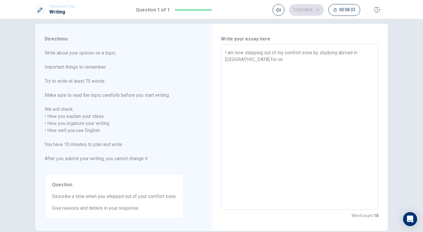
type textarea "x"
type textarea "I am now stepping out of my comfort zone by studying abroad in [GEOGRAPHIC_DATA…"
type textarea "x"
type textarea "I am now stepping out of my comfort zone by studying abroad in [GEOGRAPHIC_DATA…"
type textarea "x"
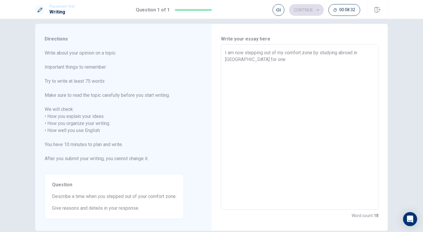
type textarea "I am now stepping out of my comfort zone by studying abroad in the [GEOGRAPHIC_…"
type textarea "x"
type textarea "I am now stepping out of my comfort zone by studying abroad in the [GEOGRAPHIC_…"
type textarea "x"
type textarea "I am now stepping out of my comfort zone by studying abroad in the [GEOGRAPHIC_…"
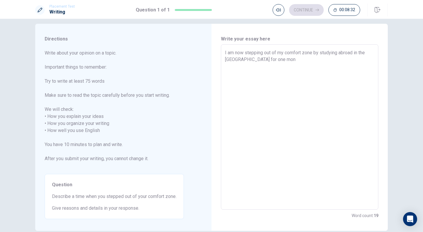
type textarea "x"
type textarea "I am now stepping out of my comfort zone by studying abroad in the [GEOGRAPHIC_…"
type textarea "x"
type textarea "I am now stepping out of my comfort zone by studying abroad in the [GEOGRAPHIC_…"
type textarea "x"
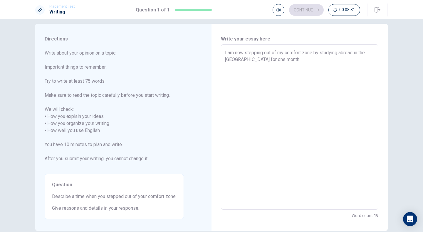
type textarea "I am now stepping out of my comfort zone by studying abroad in the [GEOGRAPHIC_…"
type textarea "x"
type textarea "I am now stepping out of my comfort zone by studying abroad in the [GEOGRAPHIC_…"
type textarea "x"
click at [315, 88] on textarea "I am now stepping out of my comfort zone by studying abroad in the [GEOGRAPHIC_…" at bounding box center [299, 127] width 149 height 156
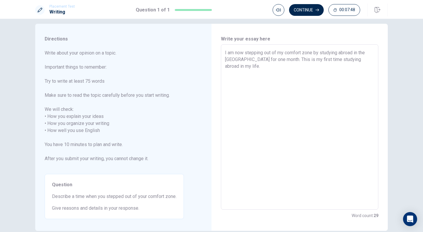
click at [274, 72] on textarea "I am now stepping out of my comfort zone by studying abroad in the [GEOGRAPHIC_…" at bounding box center [299, 127] width 149 height 156
click at [323, 66] on textarea "I am now stepping out of my comfort zone by studying abroad in the [GEOGRAPHIC_…" at bounding box center [299, 127] width 149 height 156
click at [325, 67] on textarea "I am now stepping out of my comfort zone by studying abroad in the [GEOGRAPHIC_…" at bounding box center [299, 127] width 149 height 156
click at [330, 64] on textarea "I am now stepping out of my comfort zone by studying abroad in the [GEOGRAPHIC_…" at bounding box center [299, 127] width 149 height 156
click at [365, 64] on textarea "I am now stepping out of my comfort zone by studying abroad in the [GEOGRAPHIC_…" at bounding box center [299, 127] width 149 height 156
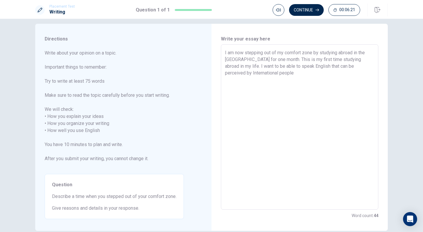
drag, startPoint x: 259, startPoint y: 68, endPoint x: 292, endPoint y: 67, distance: 32.9
click at [292, 67] on textarea "I am now stepping out of my comfort zone by studying abroad in the [GEOGRAPHIC_…" at bounding box center [299, 127] width 149 height 156
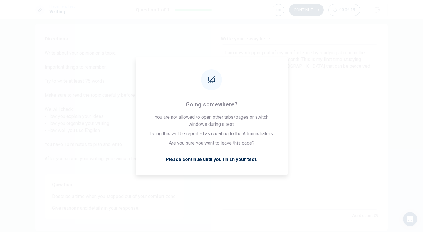
click at [298, 52] on textarea "I am now stepping out of my comfort zone by studying abroad in the [GEOGRAPHIC_…" at bounding box center [299, 127] width 149 height 156
click at [341, 153] on textarea "I am now stepping out of my comfort zone by studying abroad in the [GEOGRAPHIC_…" at bounding box center [299, 127] width 149 height 156
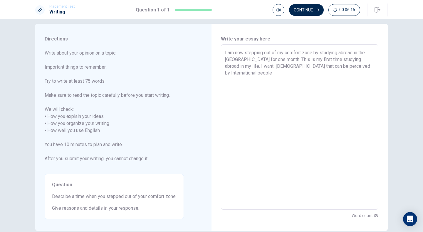
click at [269, 65] on textarea "I am now stepping out of my comfort zone by studying abroad in the [GEOGRAPHIC_…" at bounding box center [299, 127] width 149 height 156
click at [287, 58] on textarea "I am now stepping out of my comfort zone by studying abroad in the [GEOGRAPHIC_…" at bounding box center [299, 127] width 149 height 156
click at [271, 67] on textarea "I am now stepping out of my comfort zone by studying abroad in the [GEOGRAPHIC_…" at bounding box center [299, 127] width 149 height 156
click at [254, 71] on textarea "I am now stepping out of my comfort zone by studying abroad in the [GEOGRAPHIC_…" at bounding box center [299, 127] width 149 height 156
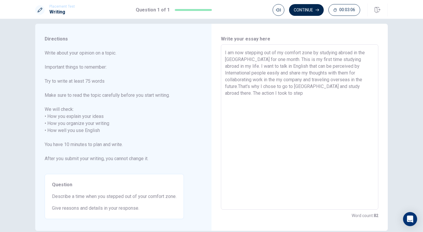
drag, startPoint x: 263, startPoint y: 53, endPoint x: 312, endPoint y: 55, distance: 48.5
click at [312, 55] on textarea "I am now stepping out of my comfort zone by studying abroad in the [GEOGRAPHIC_…" at bounding box center [299, 127] width 149 height 156
click at [254, 90] on textarea "I am now stepping out of my comfort zone by studying abroad in the [GEOGRAPHIC_…" at bounding box center [299, 127] width 149 height 156
paste textarea
click at [342, 85] on textarea "I am now stepping out of my comfort zone by studying abroad in the [GEOGRAPHIC_…" at bounding box center [299, 127] width 149 height 156
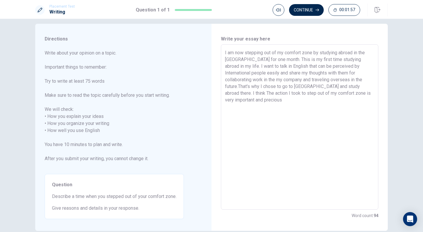
click at [358, 86] on textarea "I am now stepping out of my comfort zone by studying abroad in the [GEOGRAPHIC_…" at bounding box center [299, 127] width 149 height 156
click at [263, 102] on textarea "I am now stepping out of my comfort zone by studying abroad in the [GEOGRAPHIC_…" at bounding box center [299, 127] width 149 height 156
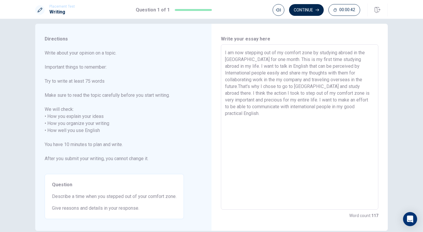
click at [365, 107] on textarea "I am now stepping out of my comfort zone by studying abroad in the [GEOGRAPHIC_…" at bounding box center [299, 127] width 149 height 156
click at [312, 11] on button "Continue" at bounding box center [306, 10] width 35 height 12
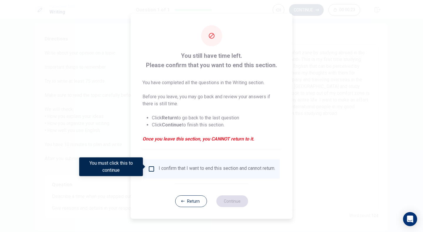
click at [152, 166] on input "You must click this to continue" at bounding box center [151, 169] width 7 height 7
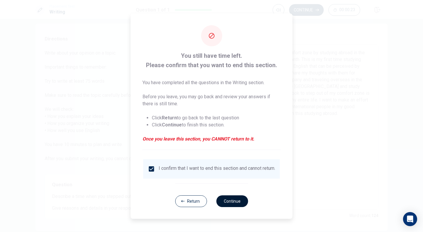
click at [229, 201] on button "Continue" at bounding box center [232, 202] width 32 height 12
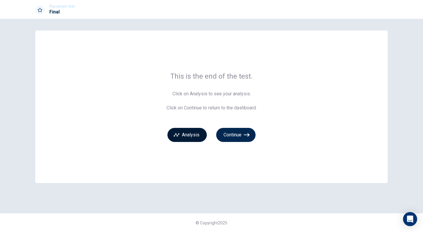
click at [187, 133] on button "Analysis" at bounding box center [186, 135] width 39 height 14
